Goal: Task Accomplishment & Management: Use online tool/utility

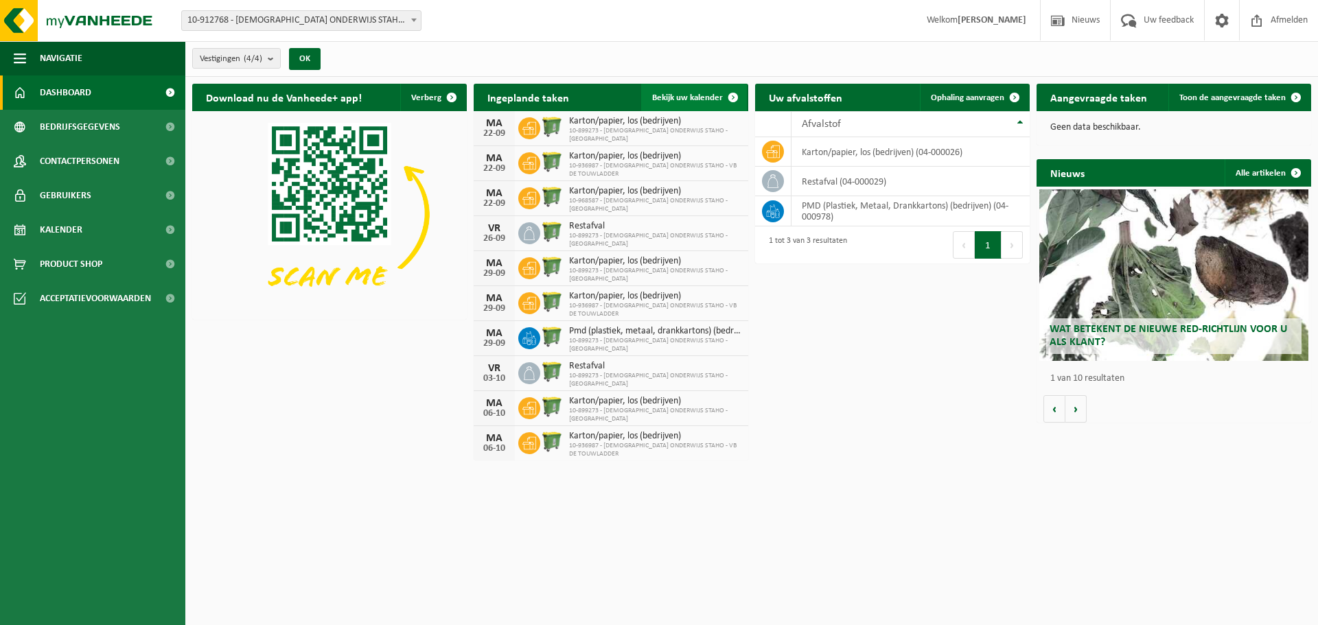
click at [685, 89] on link "Bekijk uw kalender" at bounding box center [694, 97] width 106 height 27
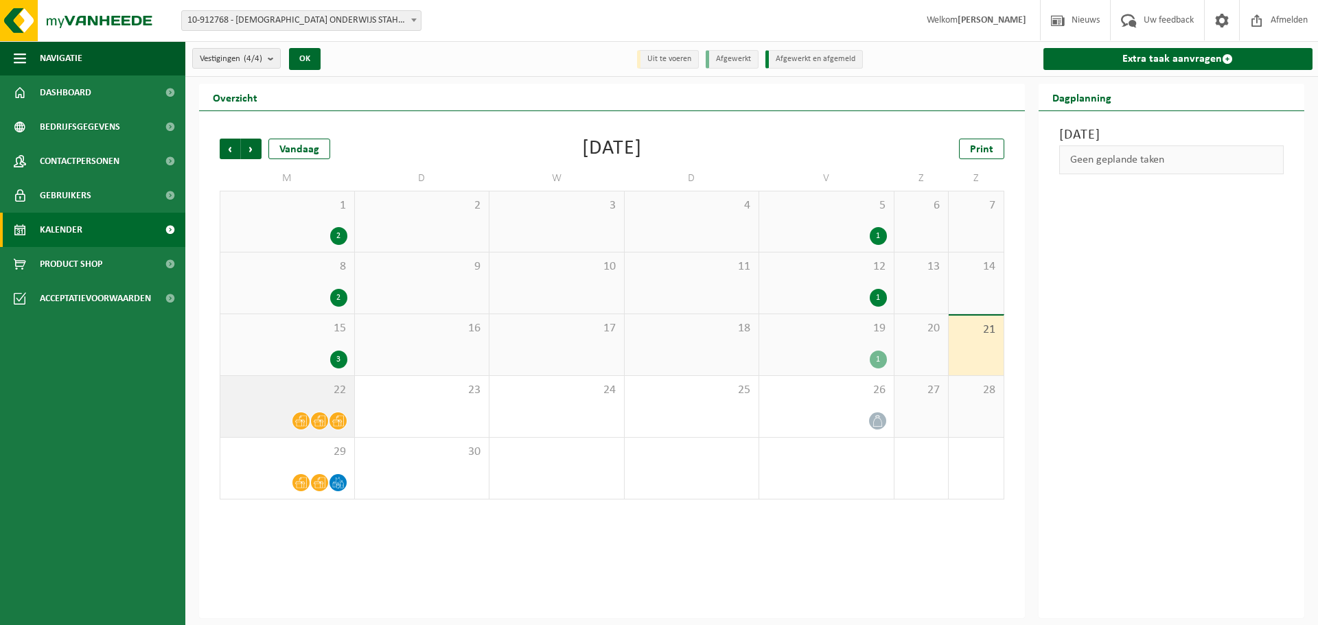
click at [290, 402] on div "22" at bounding box center [287, 406] width 134 height 61
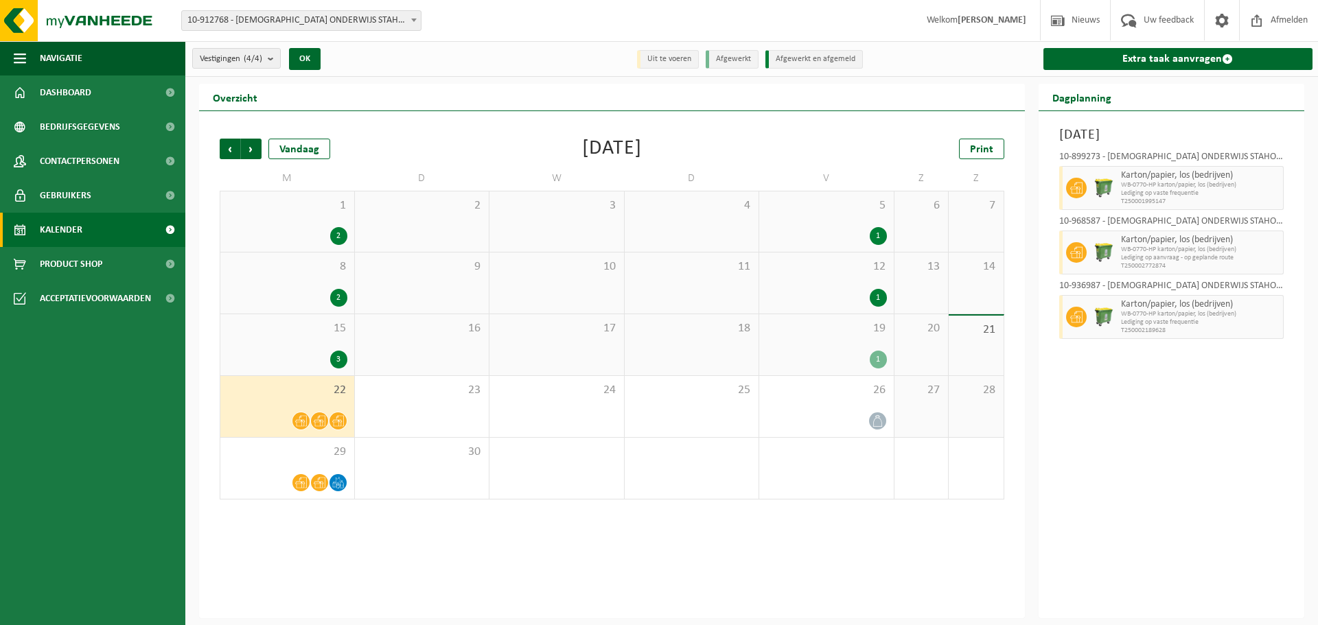
click at [1164, 248] on span "WB-0770-HP karton/papier, los (bedrijven)" at bounding box center [1200, 250] width 159 height 8
click at [307, 452] on span "29" at bounding box center [287, 452] width 120 height 15
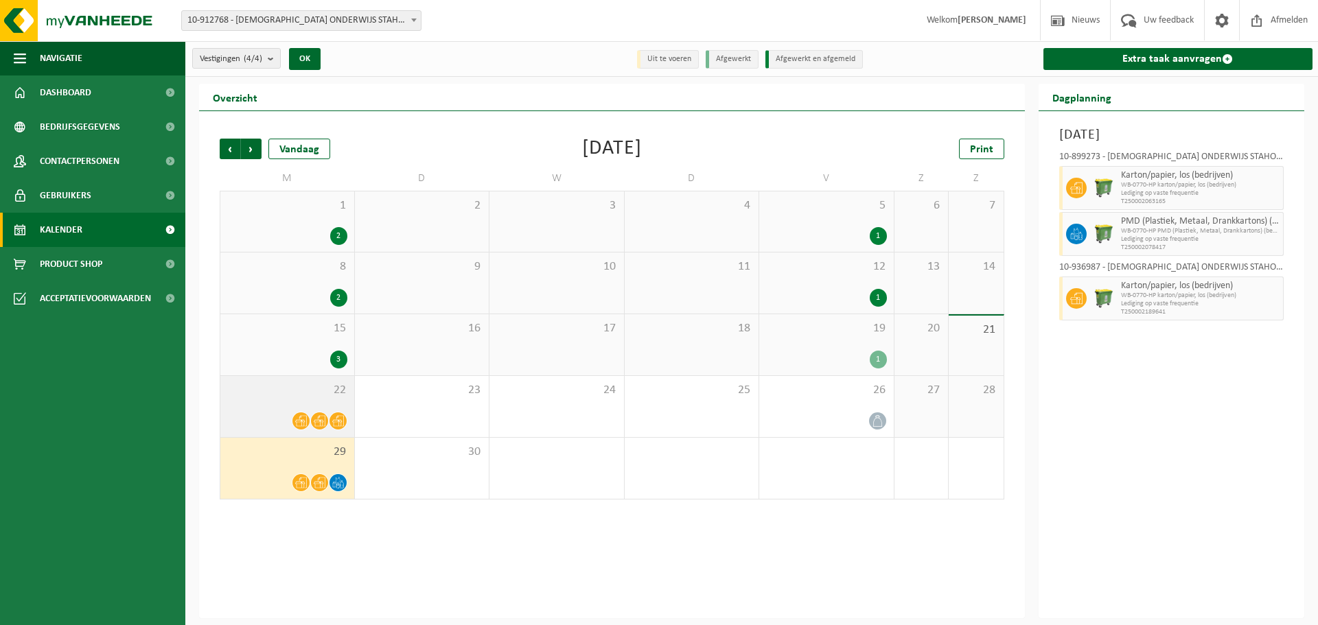
click at [297, 410] on div "22" at bounding box center [287, 406] width 134 height 61
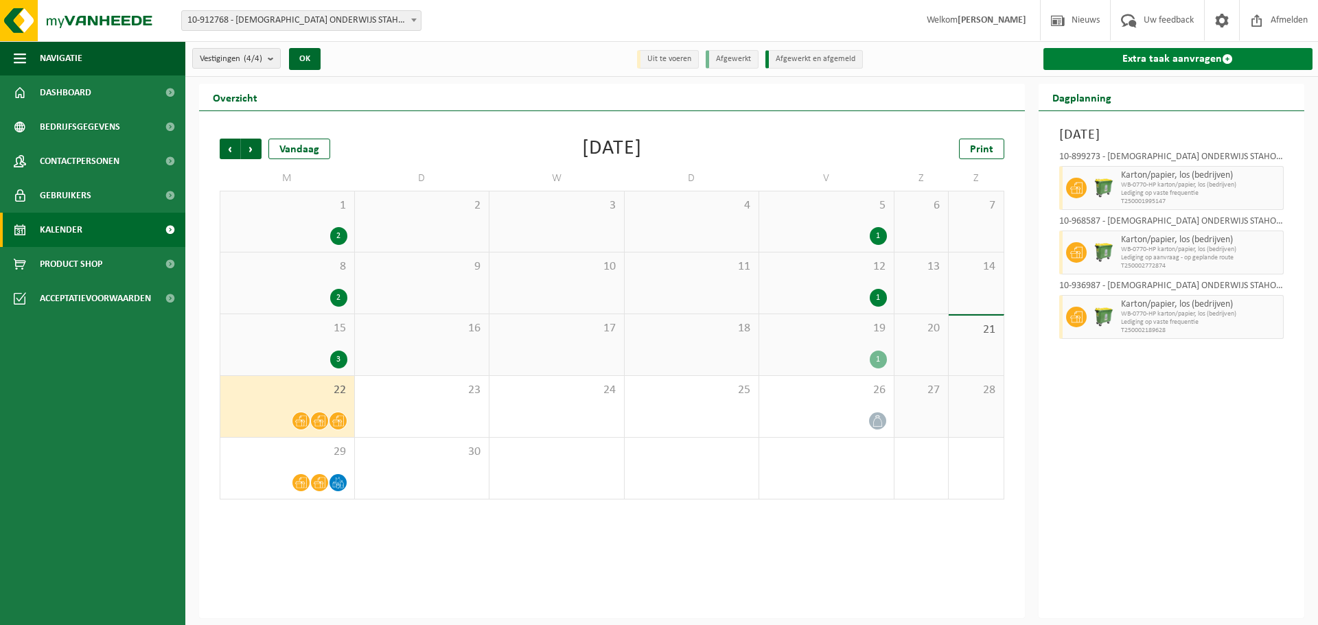
click at [1158, 53] on link "Extra taak aanvragen" at bounding box center [1178, 59] width 270 height 22
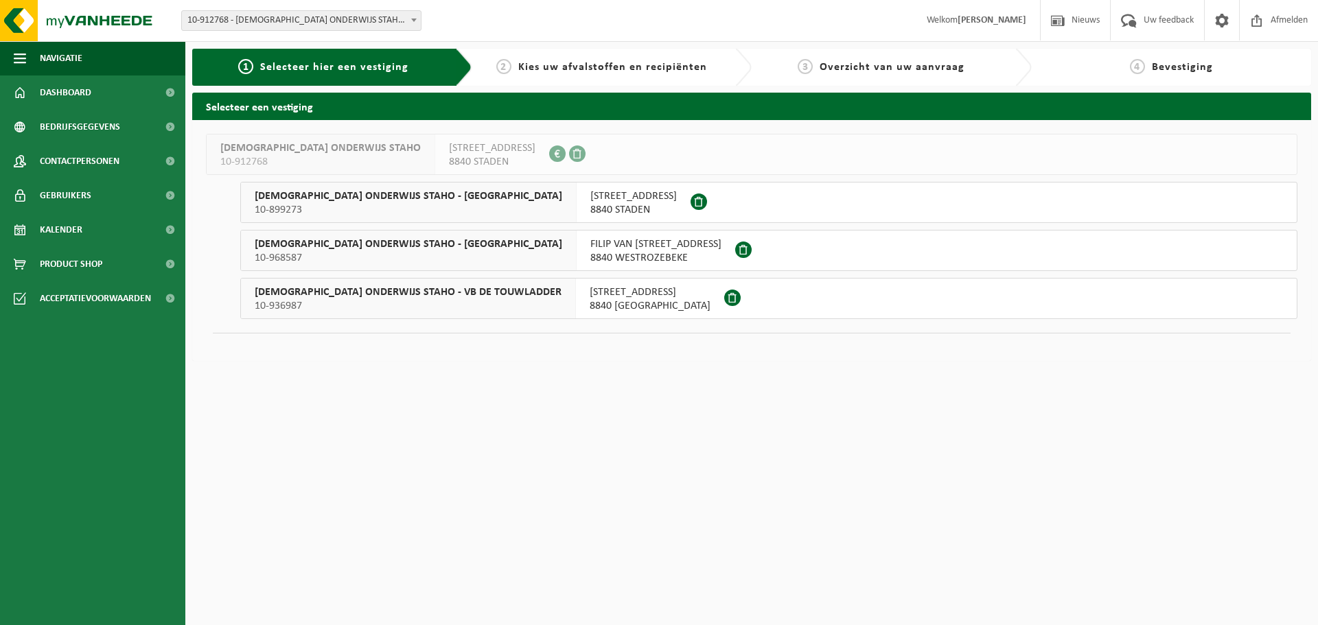
click at [310, 244] on span "KATHOLIEK ONDERWIJS STAHO - VB DE LOOPBRUG" at bounding box center [408, 244] width 307 height 14
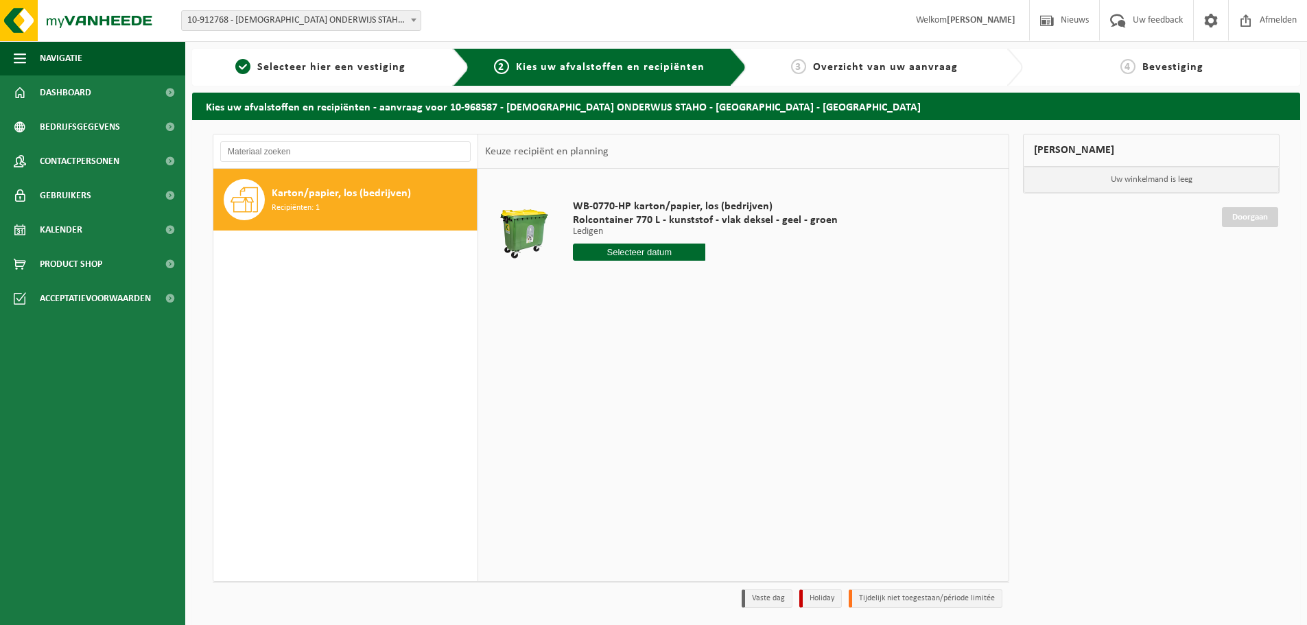
click at [636, 251] on input "text" at bounding box center [639, 252] width 132 height 17
click at [588, 418] on div "29" at bounding box center [586, 418] width 24 height 22
type input "Van 2025-09-29"
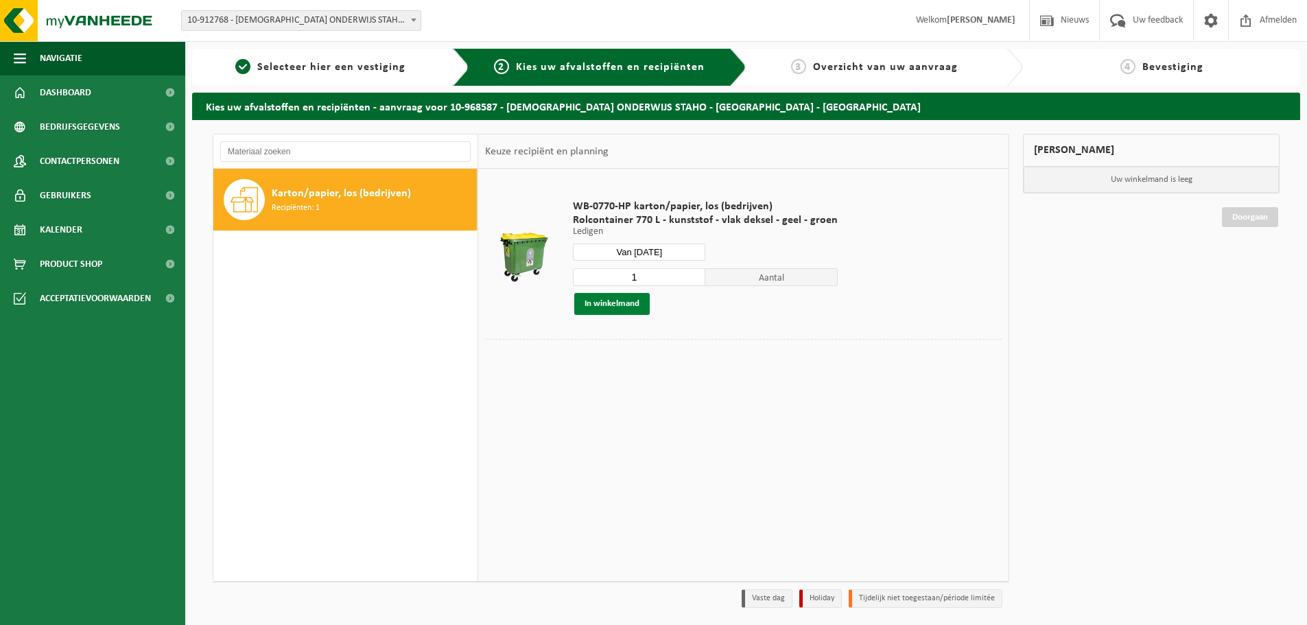
click at [609, 303] on button "In winkelmand" at bounding box center [611, 304] width 75 height 22
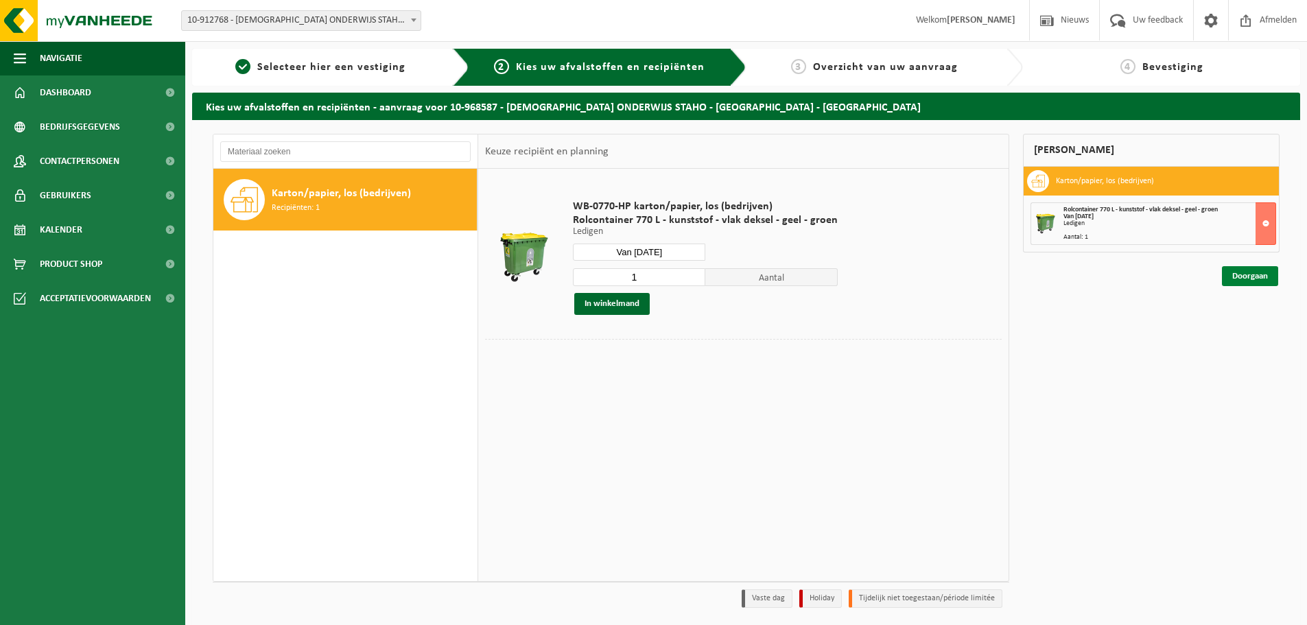
click at [1244, 272] on link "Doorgaan" at bounding box center [1250, 276] width 56 height 20
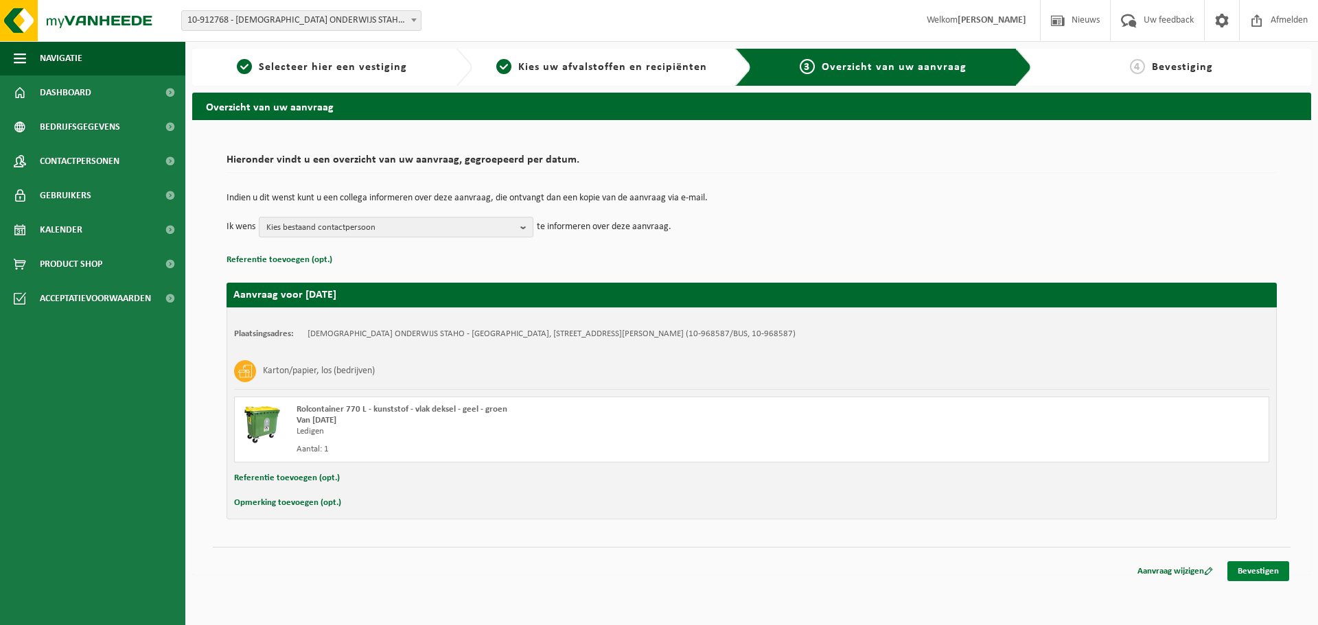
click at [1253, 568] on link "Bevestigen" at bounding box center [1258, 571] width 62 height 20
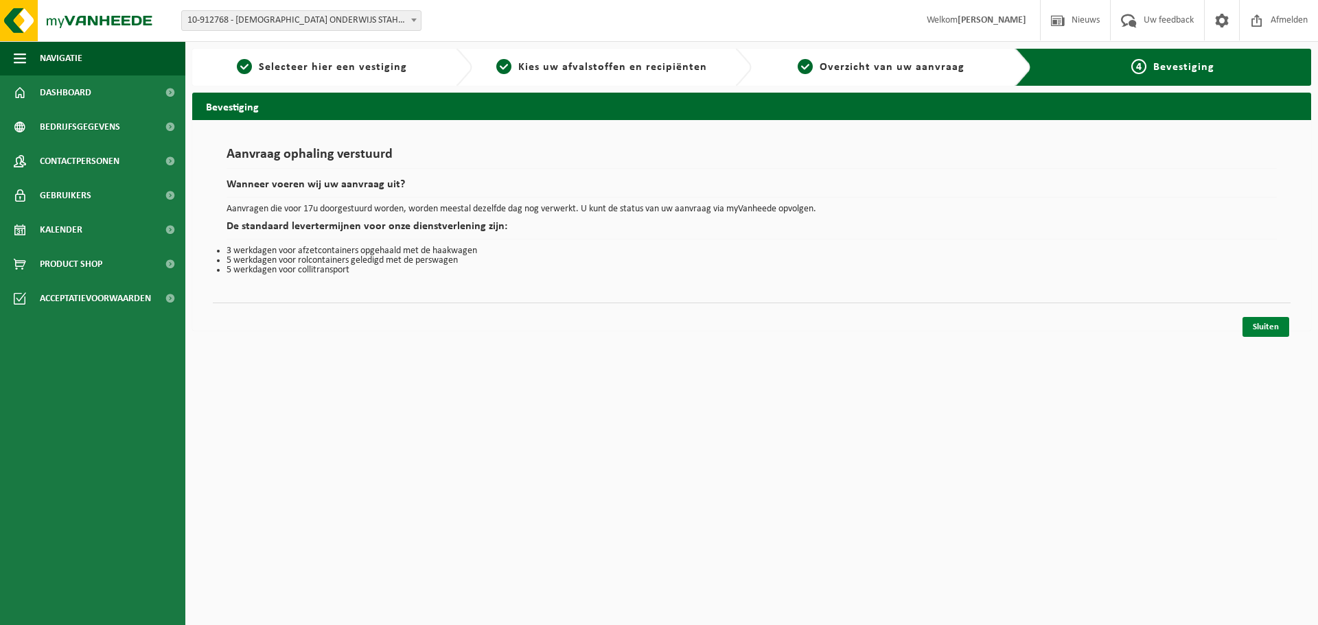
click at [1265, 323] on link "Sluiten" at bounding box center [1265, 327] width 47 height 20
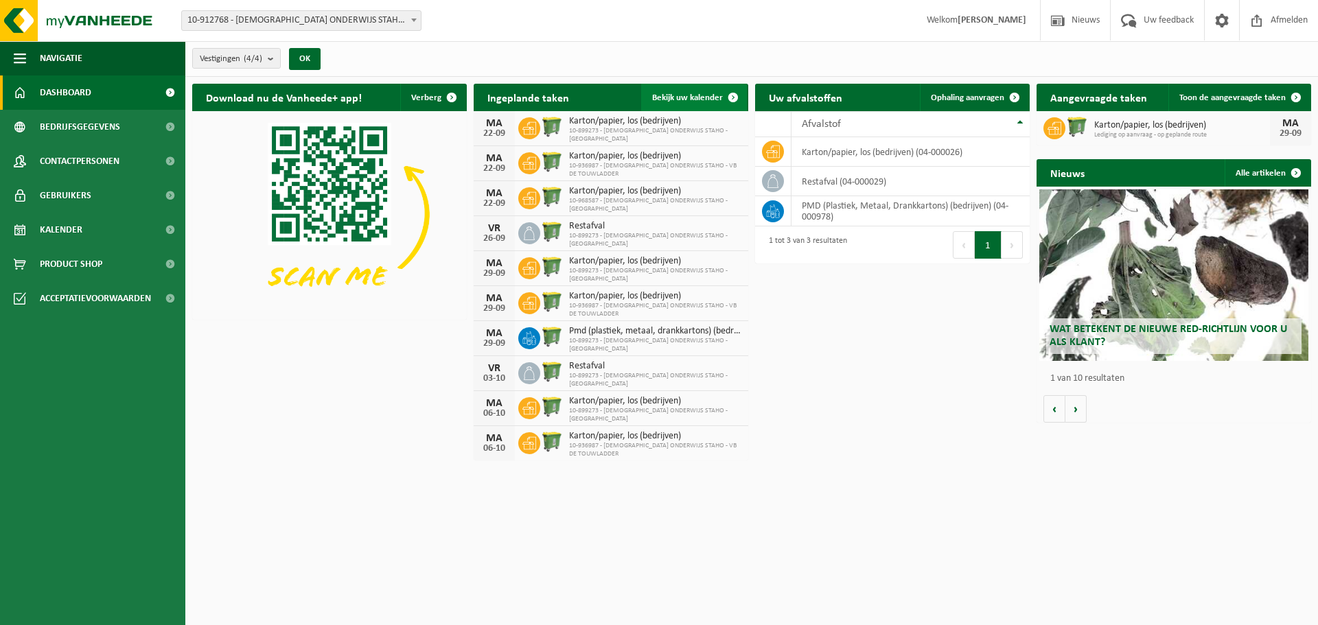
click at [689, 93] on span "Bekijk uw kalender" at bounding box center [687, 97] width 71 height 9
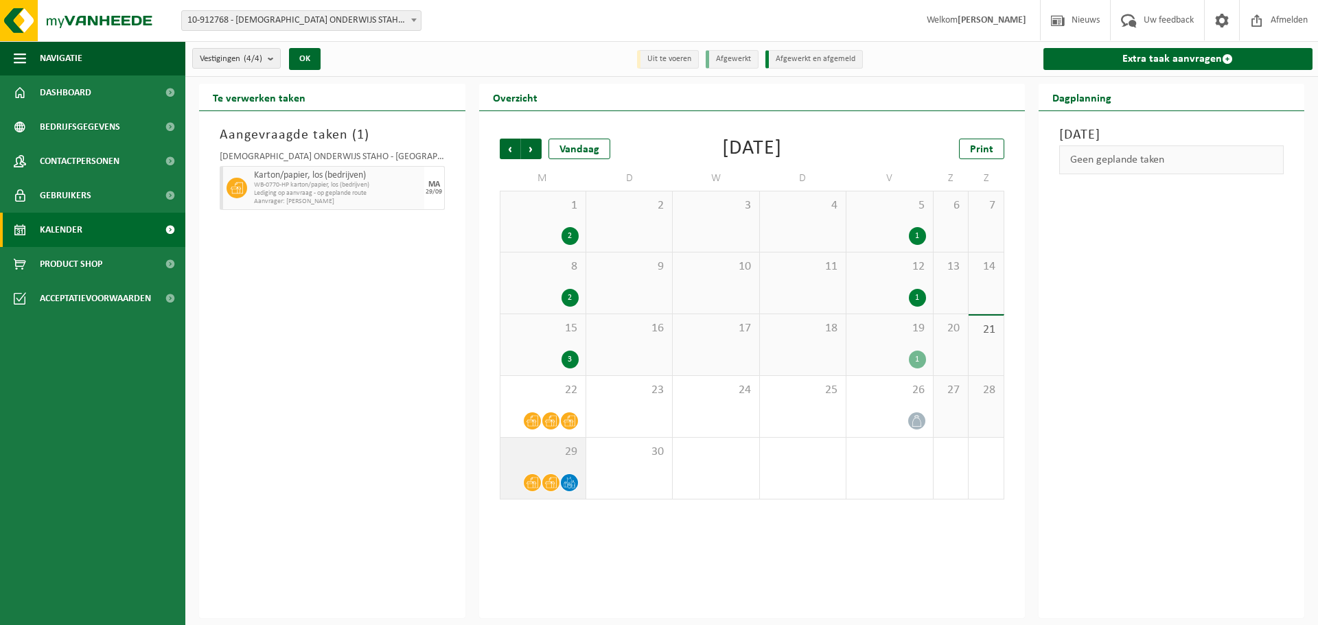
click at [544, 455] on span "29" at bounding box center [542, 452] width 71 height 15
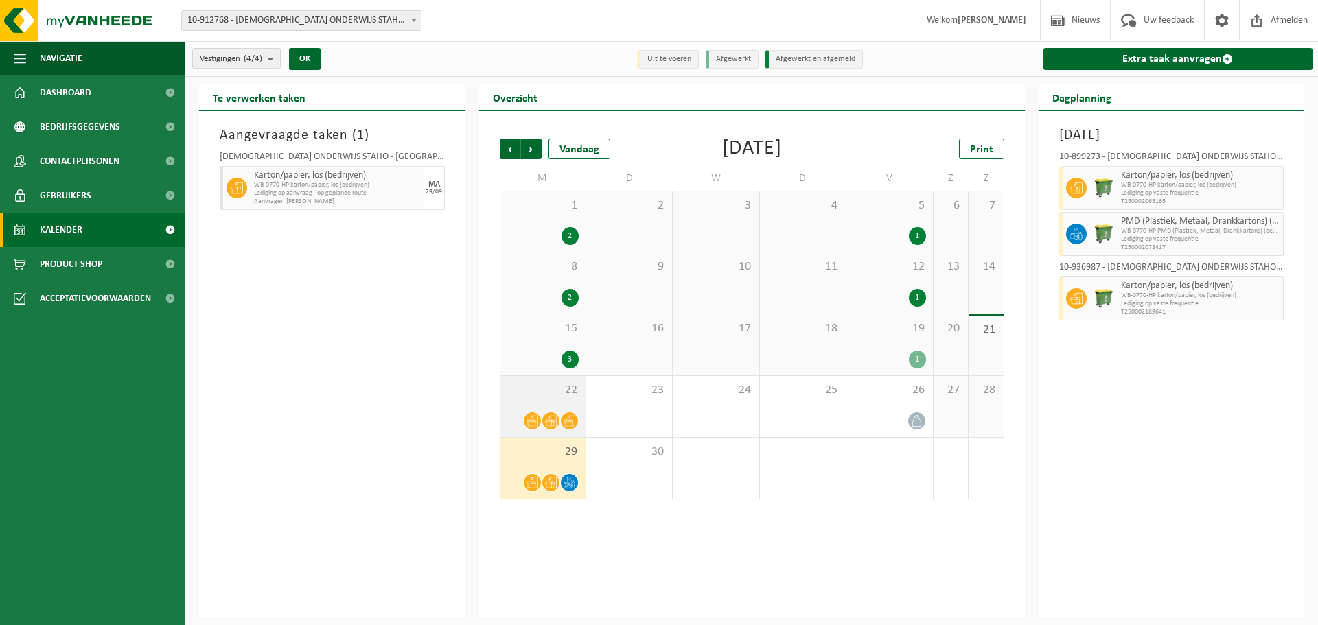
click at [528, 383] on span "22" at bounding box center [542, 390] width 71 height 15
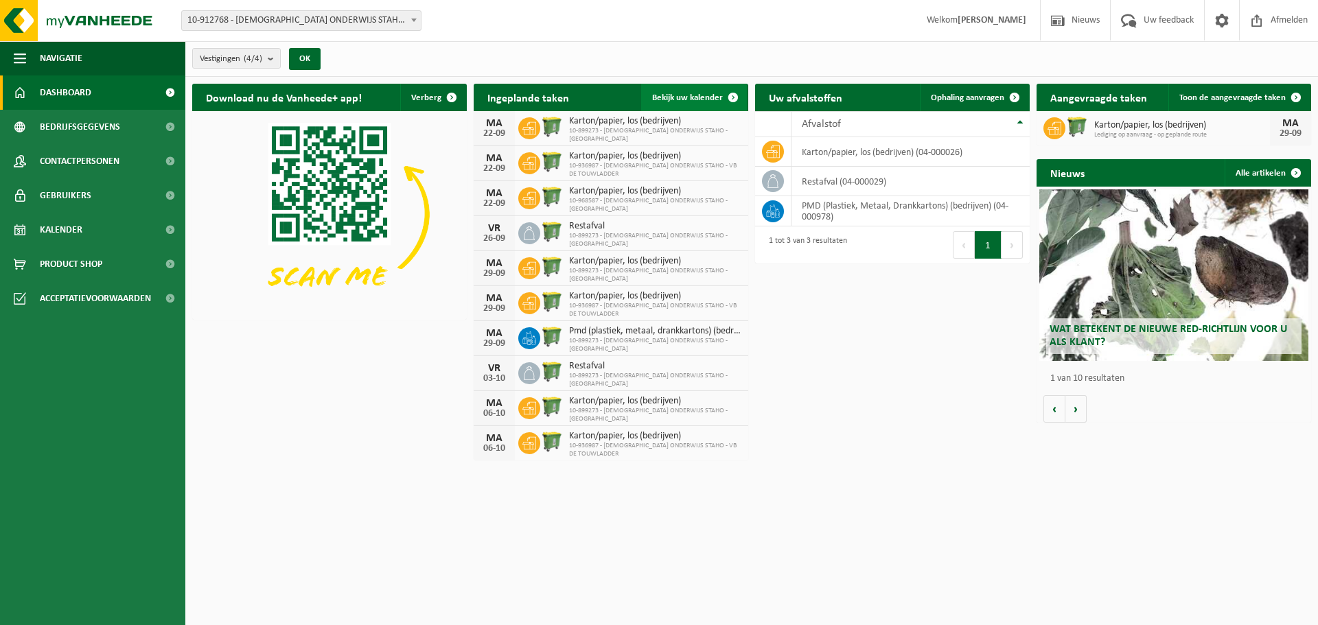
click at [681, 95] on span "Bekijk uw kalender" at bounding box center [687, 97] width 71 height 9
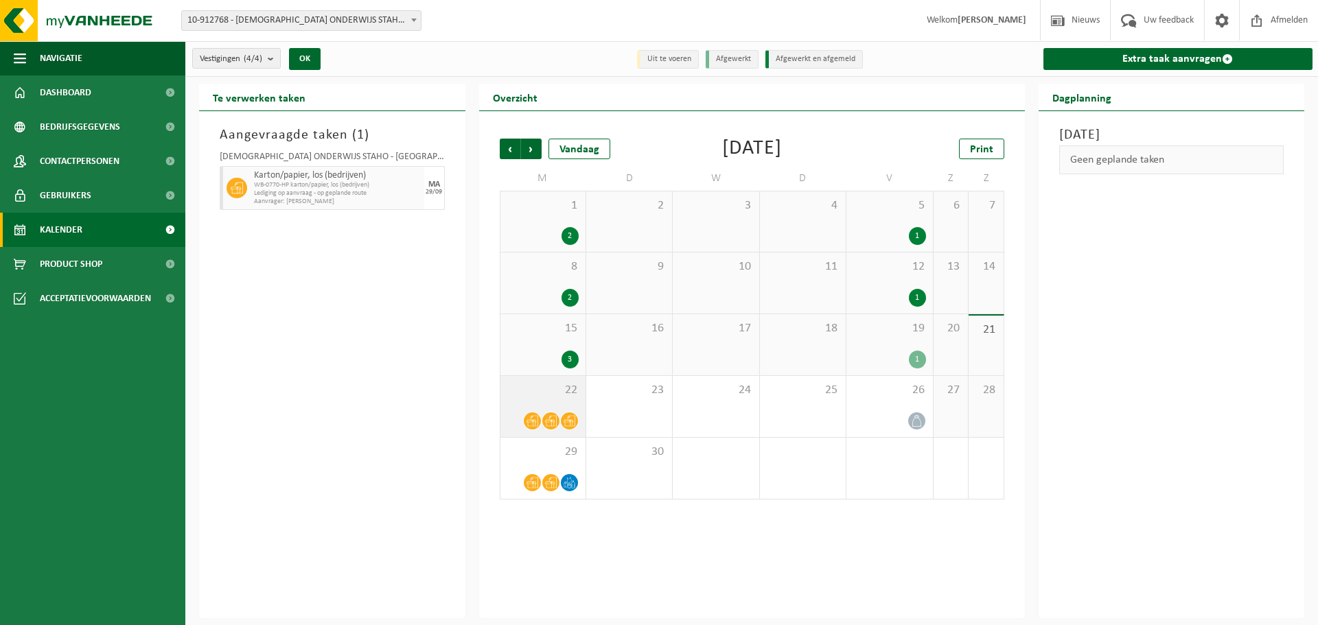
click at [552, 395] on span "22" at bounding box center [542, 390] width 71 height 15
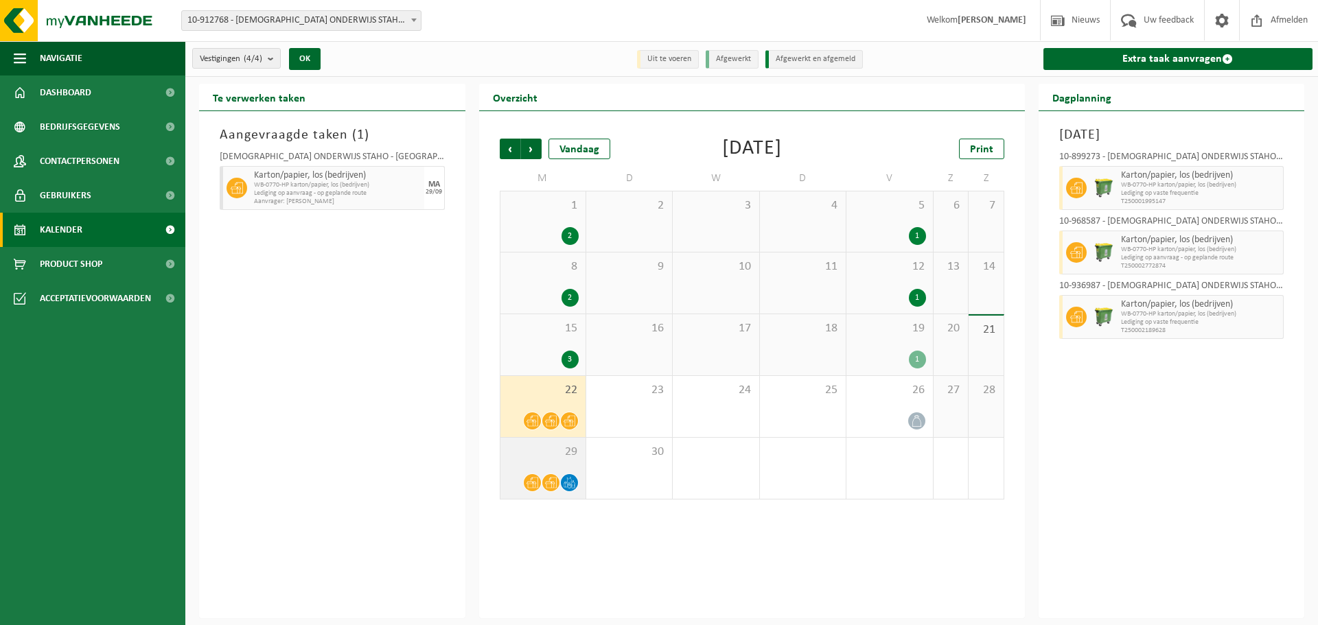
click at [534, 452] on span "29" at bounding box center [542, 452] width 71 height 15
